Goal: Communication & Community: Connect with others

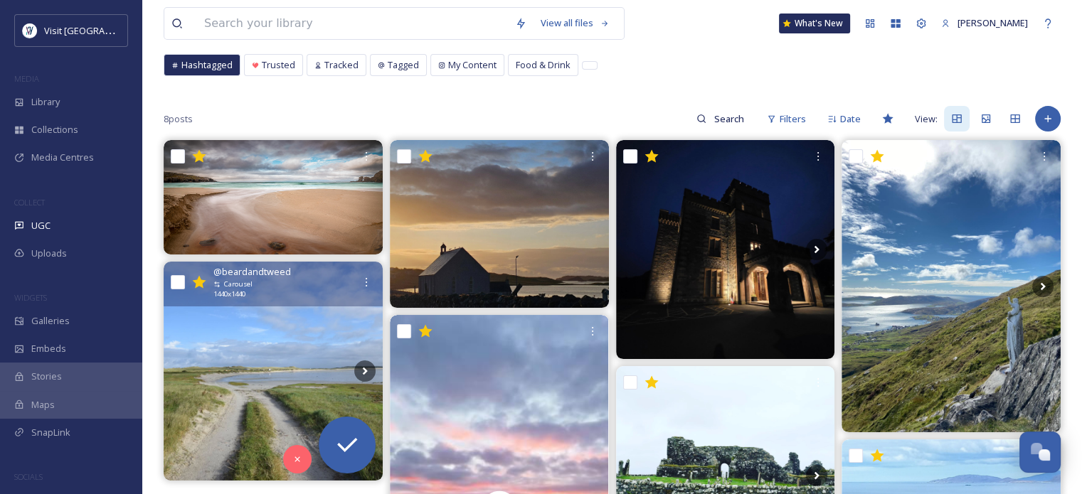
scroll to position [20, 0]
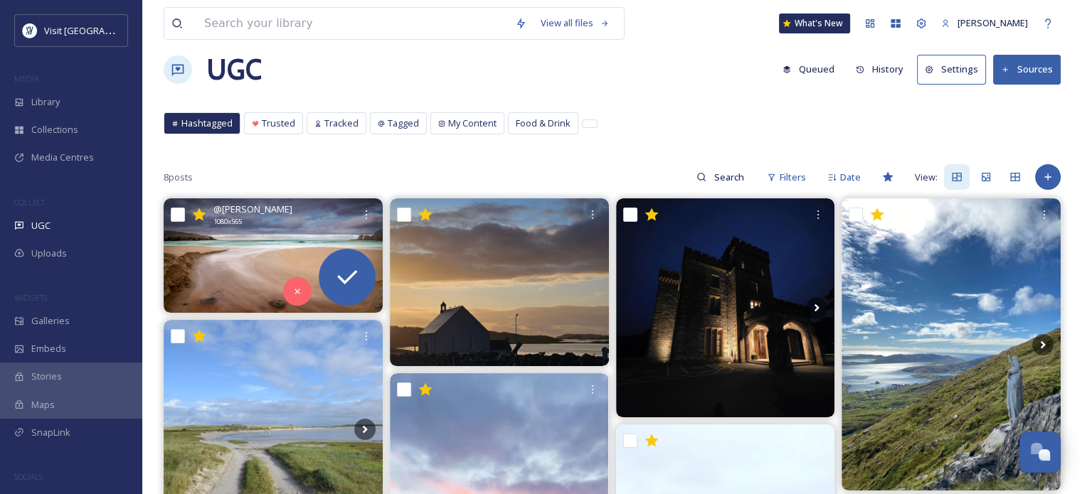
click at [270, 234] on img at bounding box center [273, 256] width 219 height 115
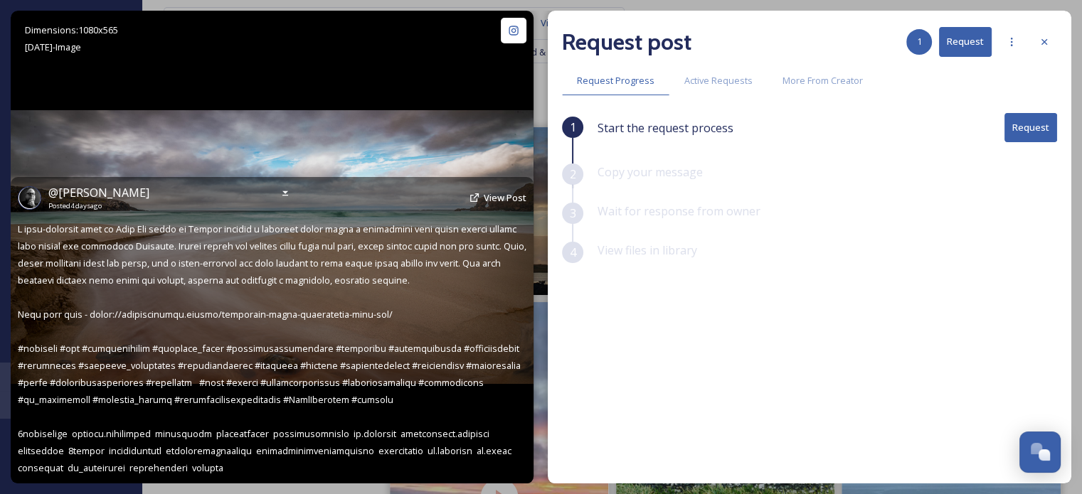
scroll to position [20, 0]
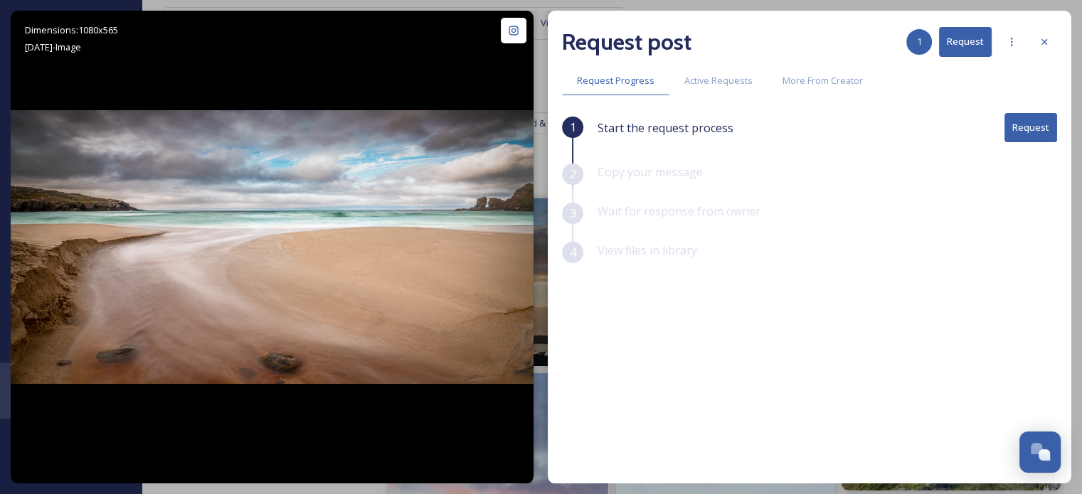
click at [1040, 129] on button "Request" at bounding box center [1031, 127] width 53 height 29
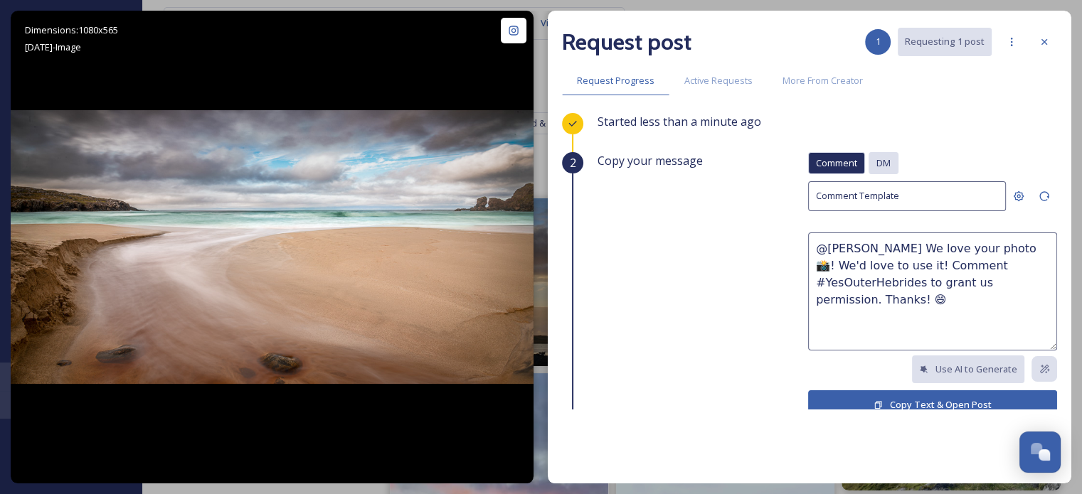
click at [879, 162] on span "DM" at bounding box center [884, 164] width 14 height 14
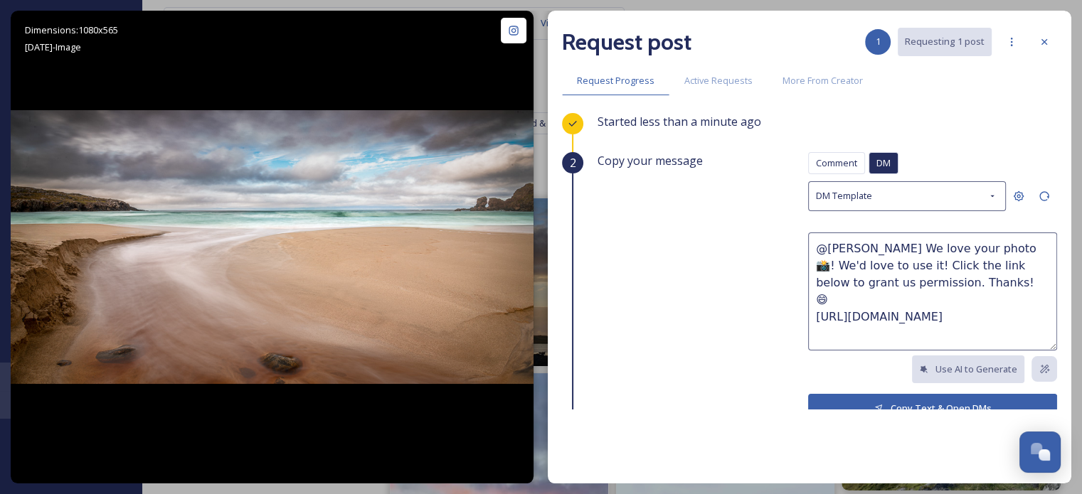
click at [901, 402] on button "Copy Text & Open DMs" at bounding box center [932, 408] width 249 height 29
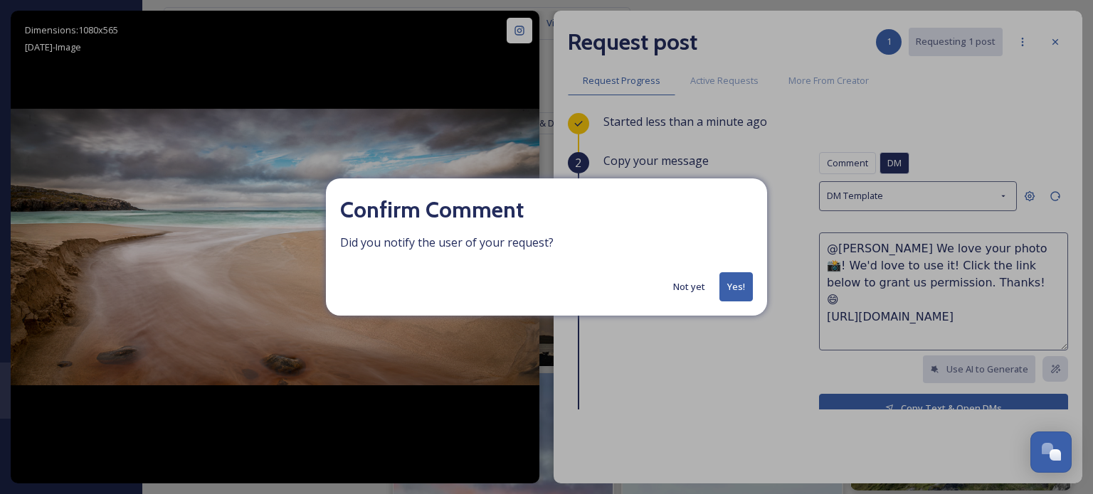
click at [734, 290] on button "Yes!" at bounding box center [735, 286] width 33 height 29
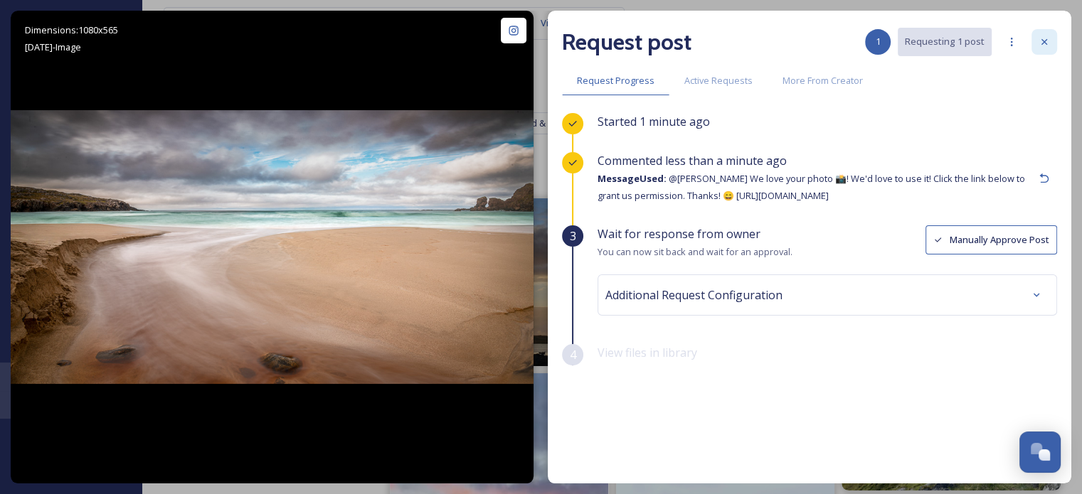
click at [1042, 38] on icon at bounding box center [1044, 41] width 11 height 11
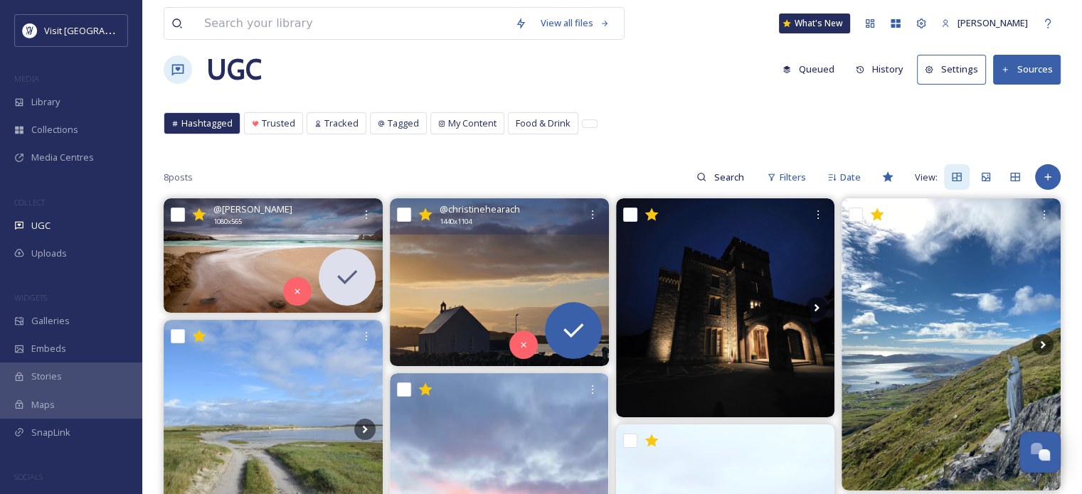
click at [516, 267] on img at bounding box center [499, 283] width 219 height 168
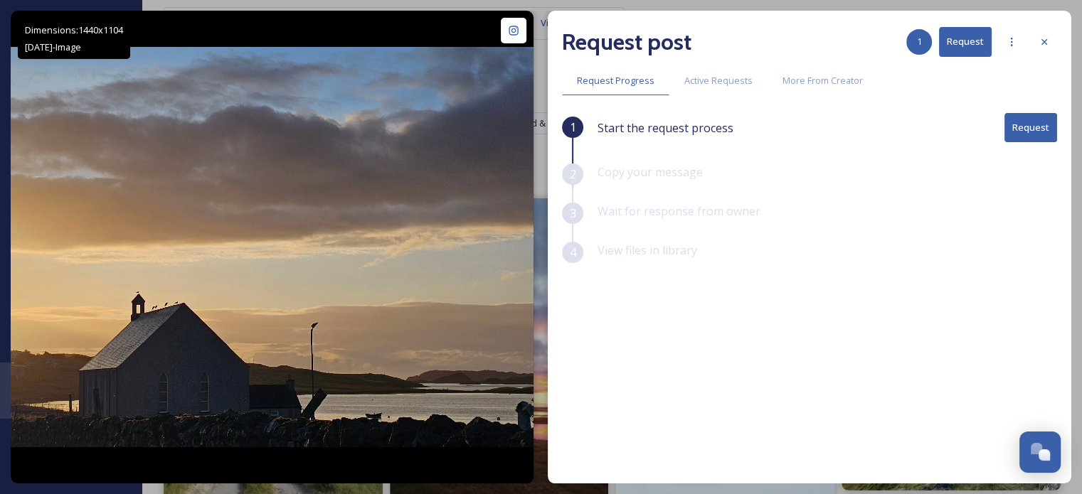
click at [1019, 127] on button "Request" at bounding box center [1031, 127] width 53 height 29
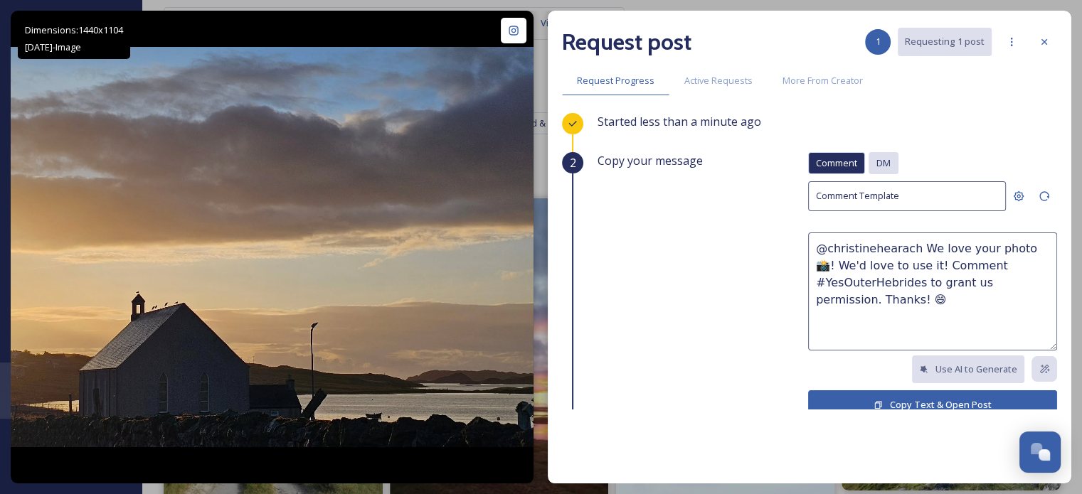
click at [877, 164] on span "DM" at bounding box center [884, 164] width 14 height 14
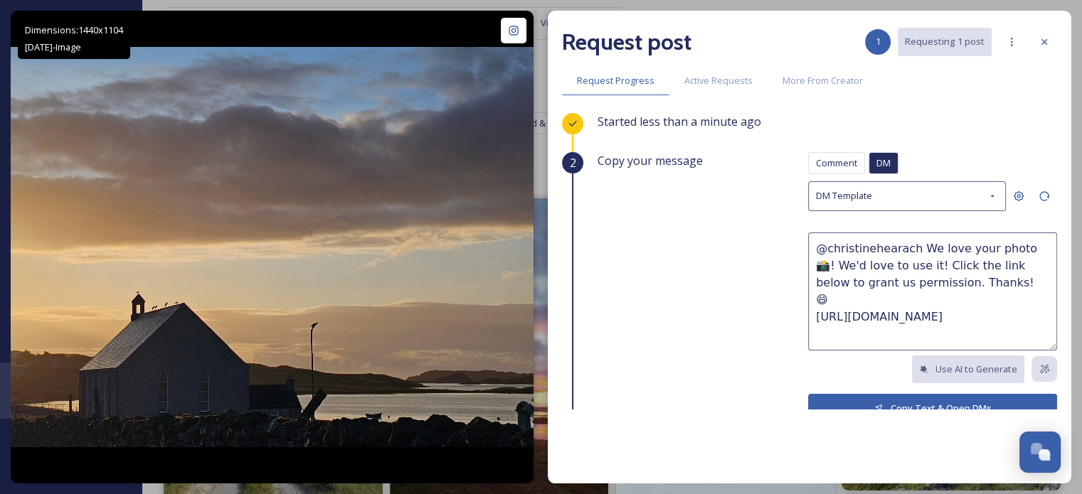
click at [914, 401] on button "Copy Text & Open DMs" at bounding box center [932, 408] width 249 height 29
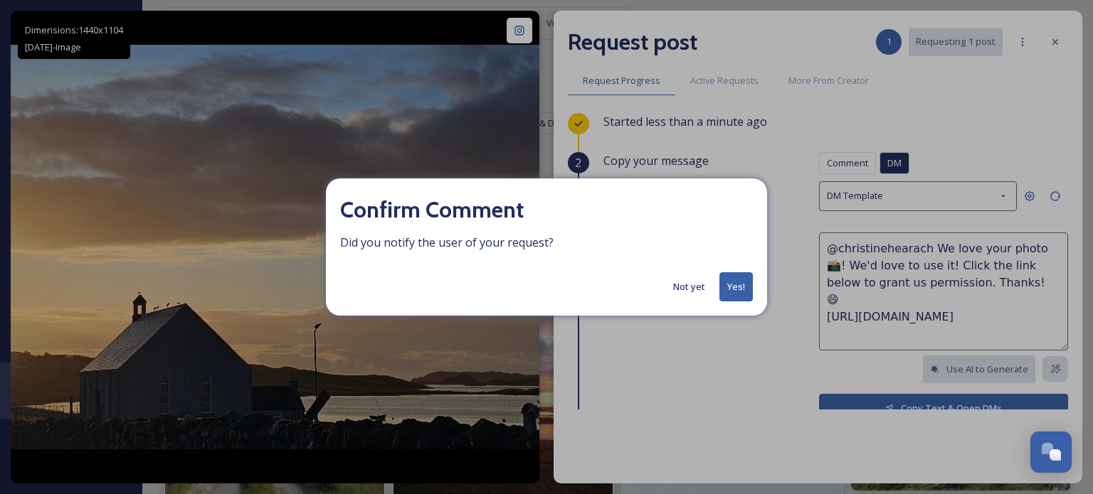
click at [737, 282] on button "Yes!" at bounding box center [735, 286] width 33 height 29
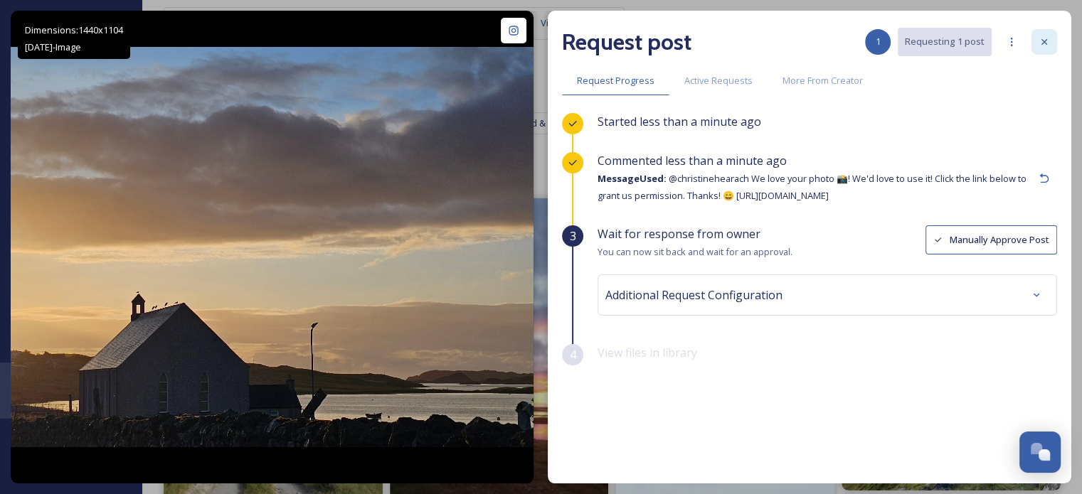
click at [1042, 39] on icon at bounding box center [1044, 41] width 11 height 11
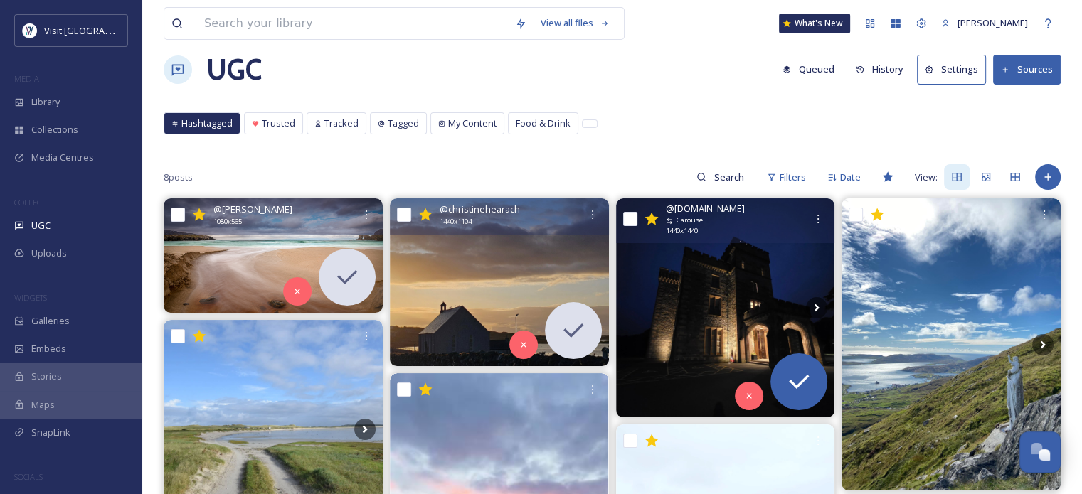
click at [714, 291] on img at bounding box center [725, 308] width 219 height 219
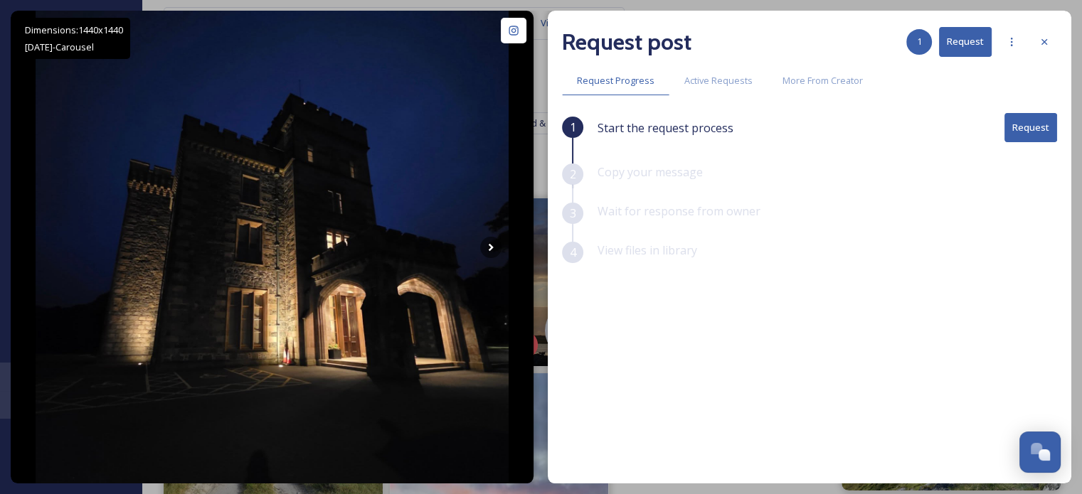
click at [1033, 130] on button "Request" at bounding box center [1031, 127] width 53 height 29
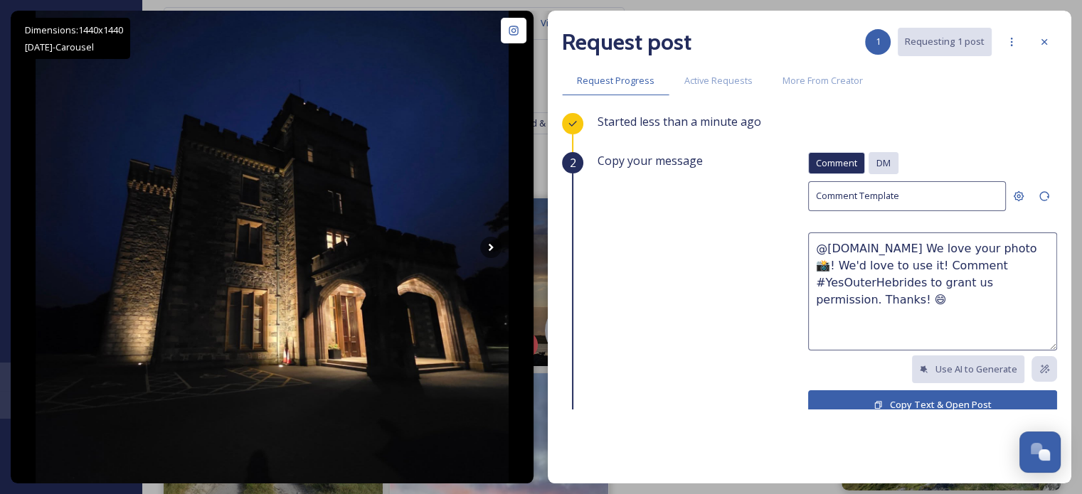
click at [877, 159] on span "DM" at bounding box center [884, 164] width 14 height 14
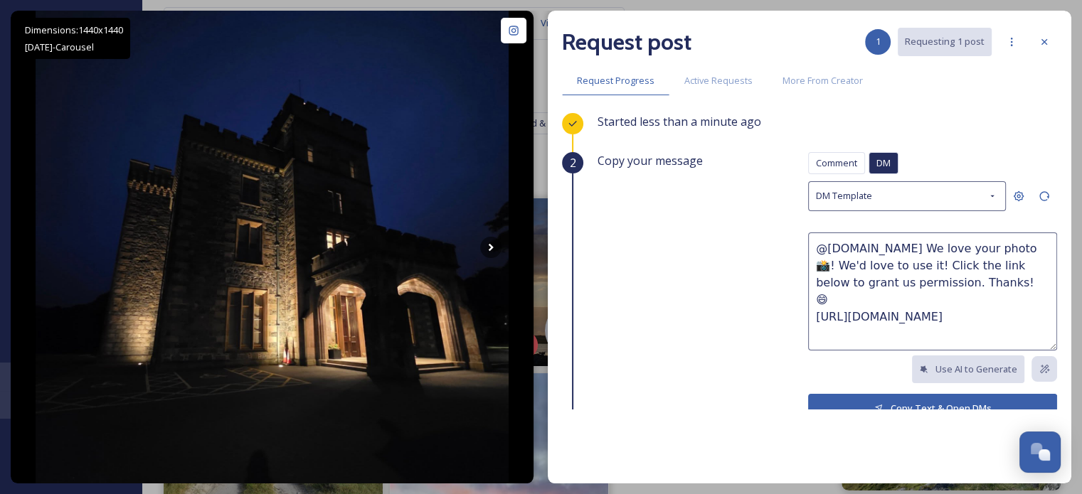
click at [876, 398] on button "Copy Text & Open DMs" at bounding box center [932, 408] width 249 height 29
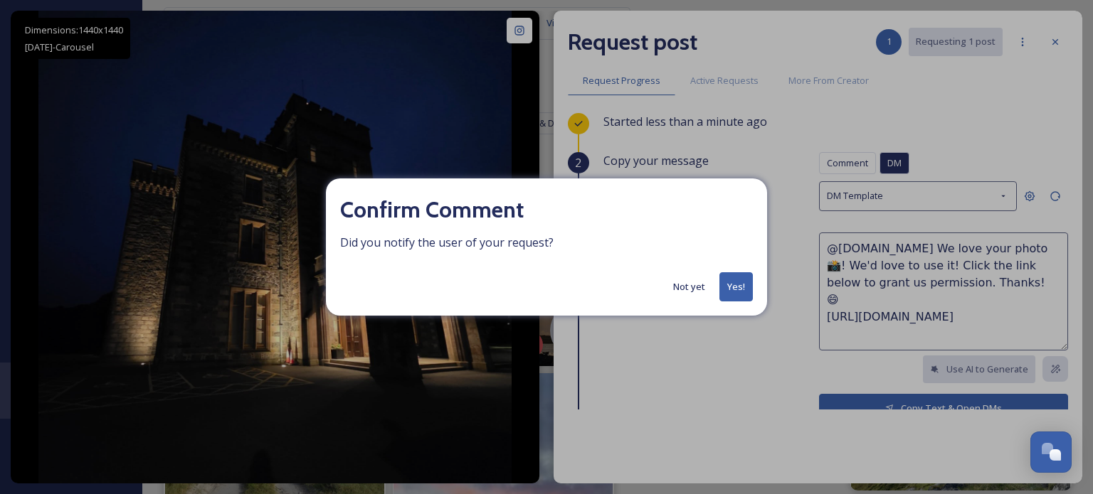
click at [742, 292] on button "Yes!" at bounding box center [735, 286] width 33 height 29
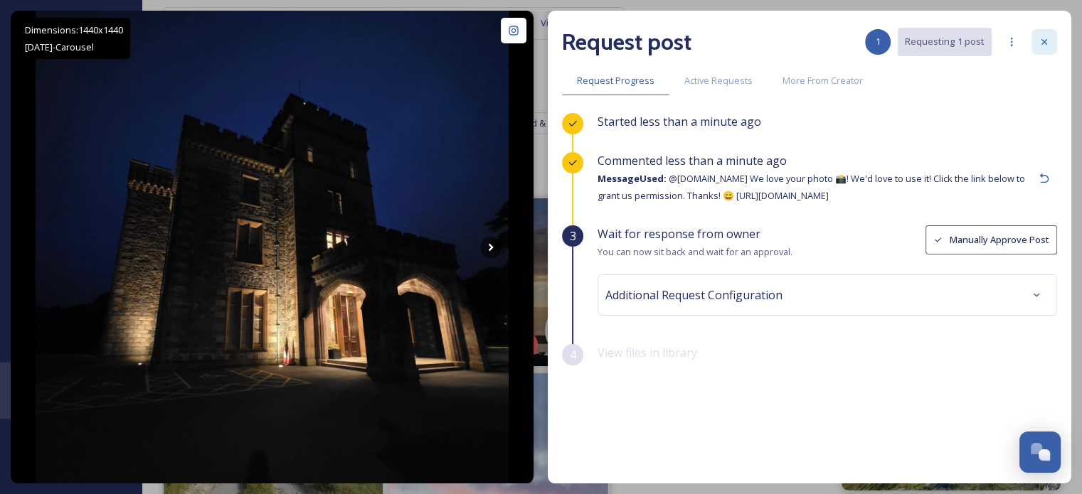
click at [1042, 45] on icon at bounding box center [1044, 41] width 11 height 11
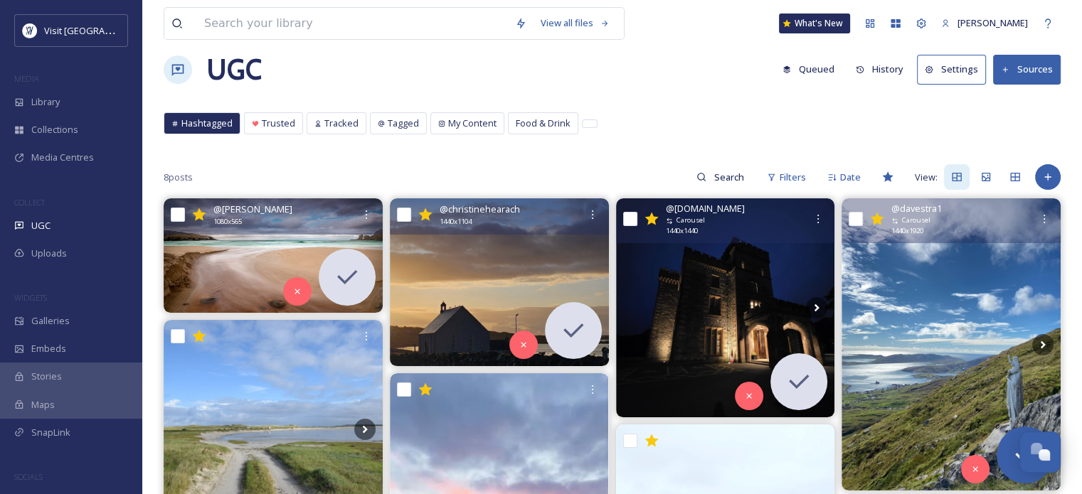
click at [987, 295] on img at bounding box center [951, 345] width 219 height 292
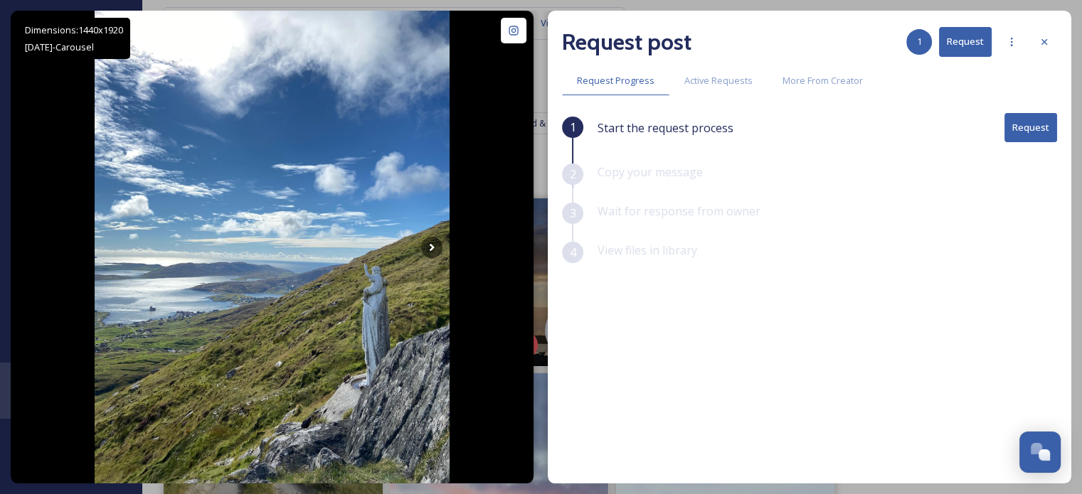
click at [1033, 125] on button "Request" at bounding box center [1031, 127] width 53 height 29
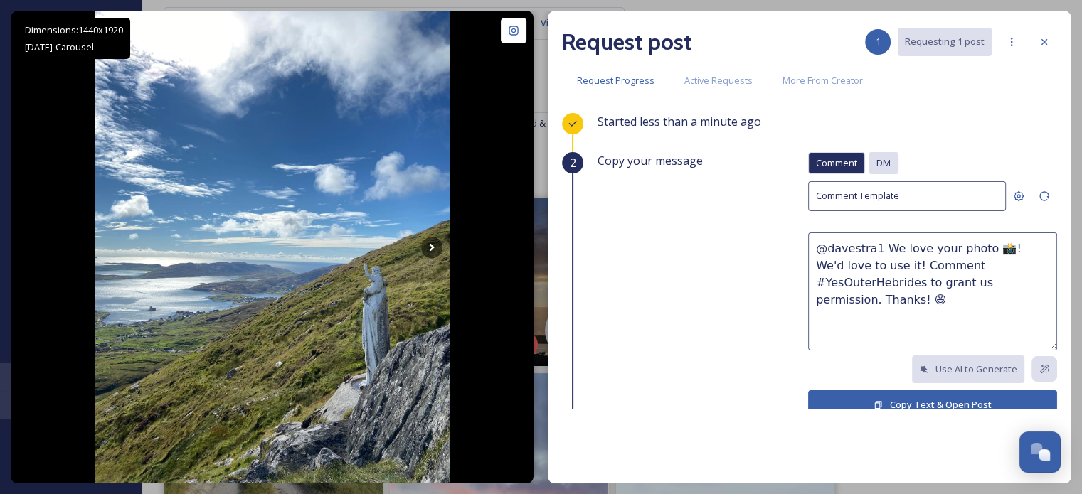
click at [879, 166] on span "DM" at bounding box center [884, 164] width 14 height 14
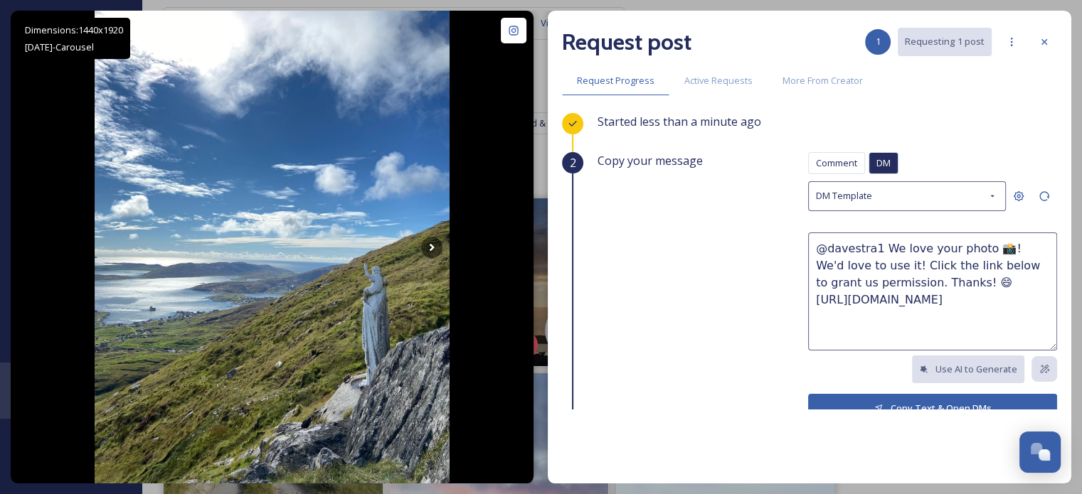
click at [908, 403] on button "Copy Text & Open DMs" at bounding box center [932, 408] width 249 height 29
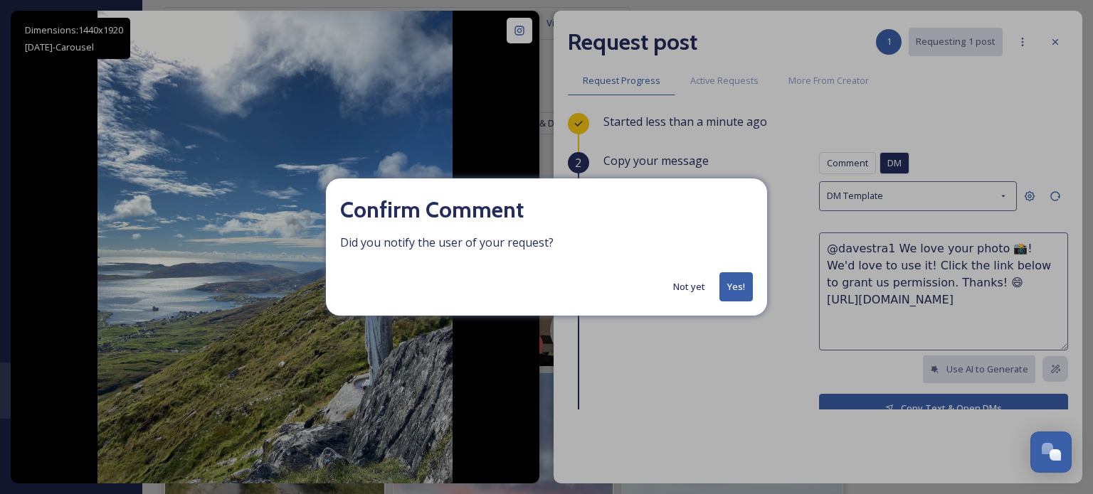
click at [731, 284] on button "Yes!" at bounding box center [735, 286] width 33 height 29
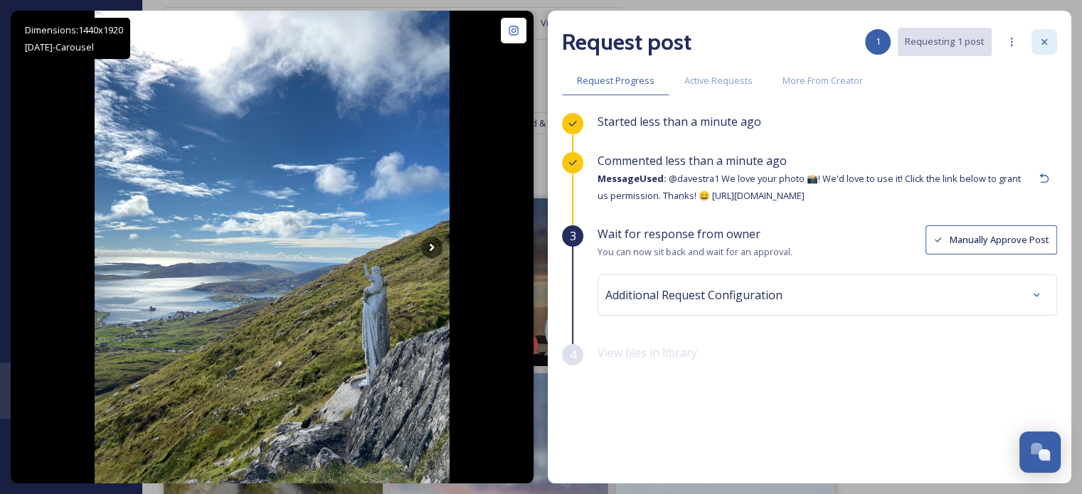
click at [1039, 42] on icon at bounding box center [1044, 41] width 11 height 11
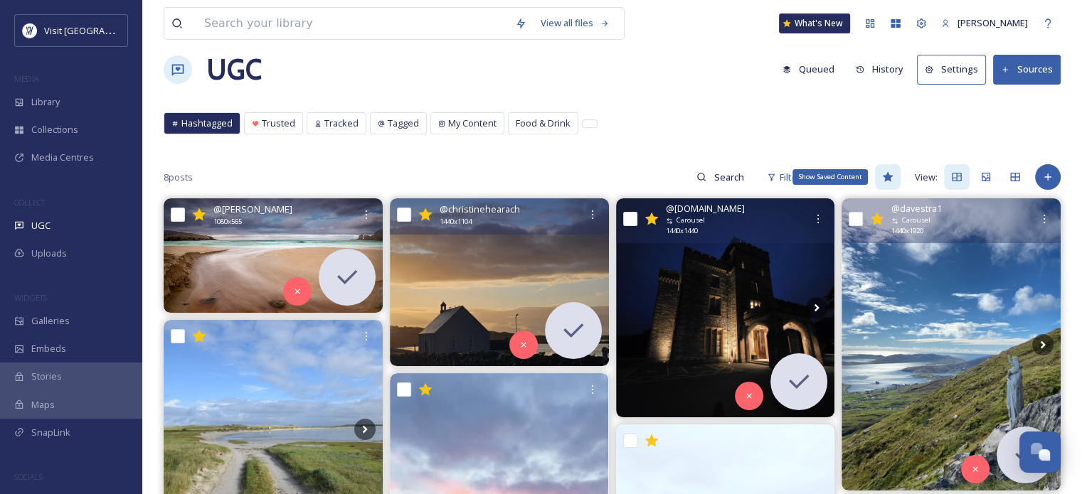
click at [889, 181] on icon at bounding box center [887, 176] width 11 height 11
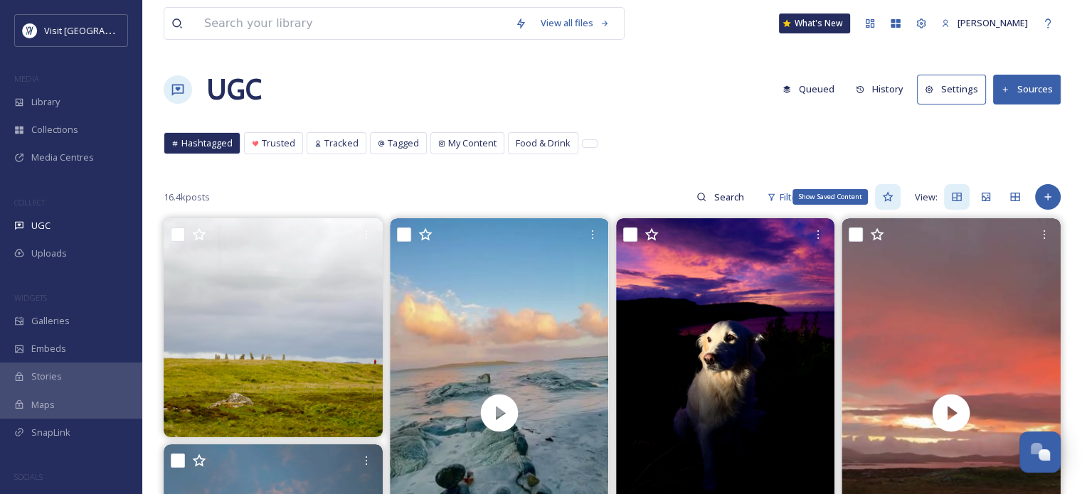
click at [889, 199] on icon at bounding box center [887, 197] width 11 height 10
